Goal: Task Accomplishment & Management: Manage account settings

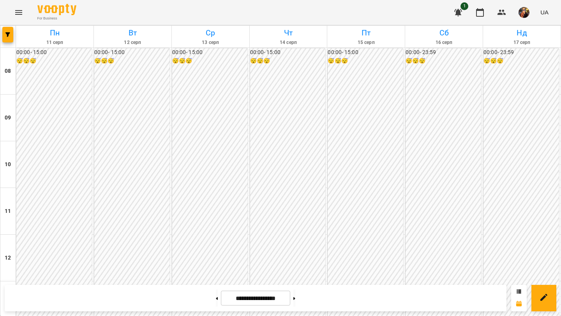
scroll to position [313, 0]
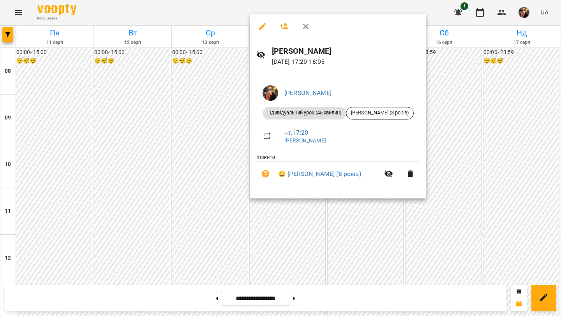
click at [308, 26] on icon "button" at bounding box center [305, 26] width 9 height 9
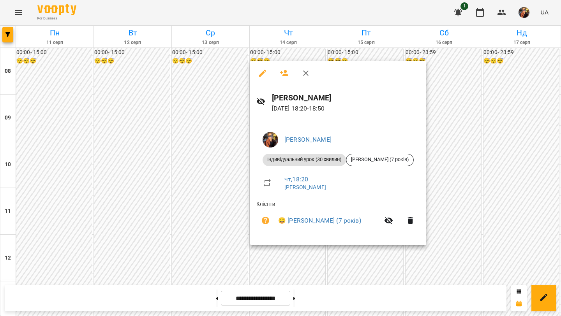
click at [304, 77] on icon "button" at bounding box center [305, 73] width 9 height 9
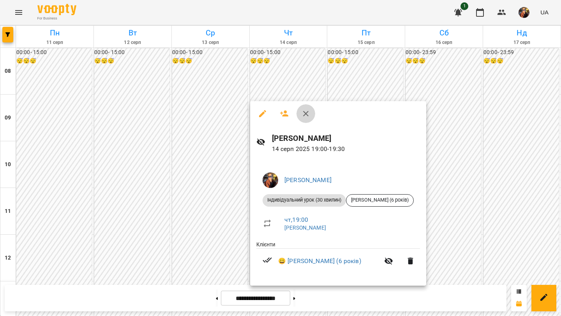
click at [306, 117] on icon "button" at bounding box center [305, 113] width 9 height 9
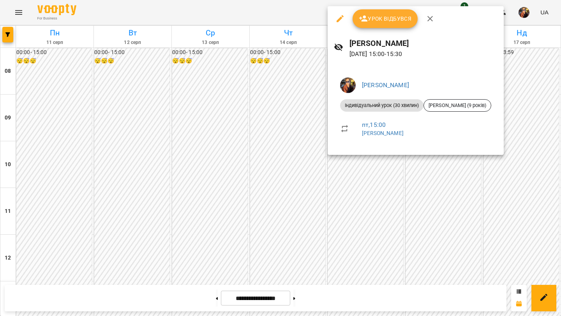
click at [427, 17] on icon "button" at bounding box center [429, 18] width 5 height 5
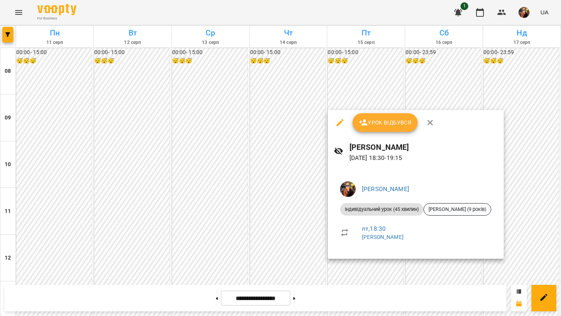
click at [427, 123] on icon "button" at bounding box center [429, 122] width 9 height 9
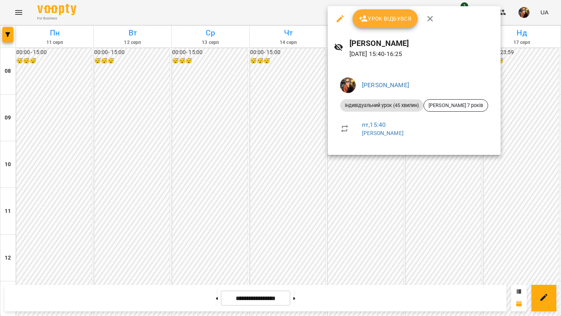
click at [429, 18] on icon "button" at bounding box center [429, 18] width 5 height 5
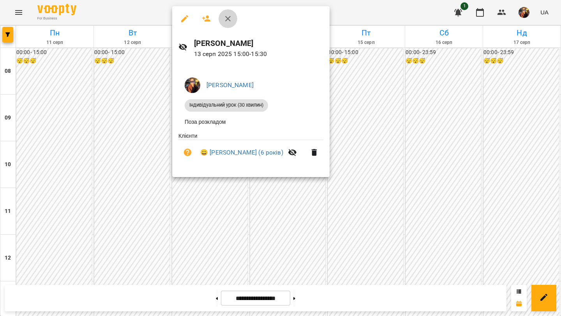
click at [225, 20] on icon "button" at bounding box center [227, 18] width 9 height 9
